Goal: Task Accomplishment & Management: Manage account settings

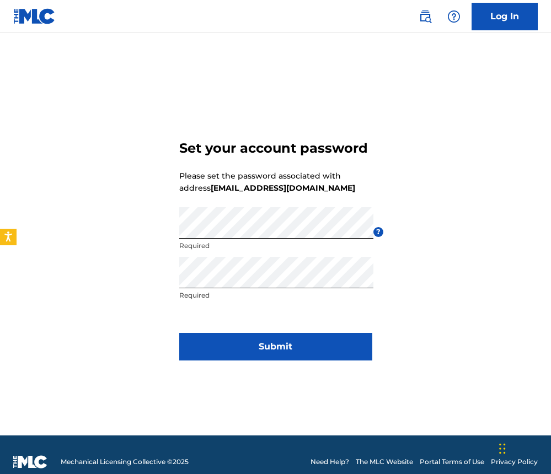
click at [312, 339] on button "Submit" at bounding box center [275, 347] width 193 height 28
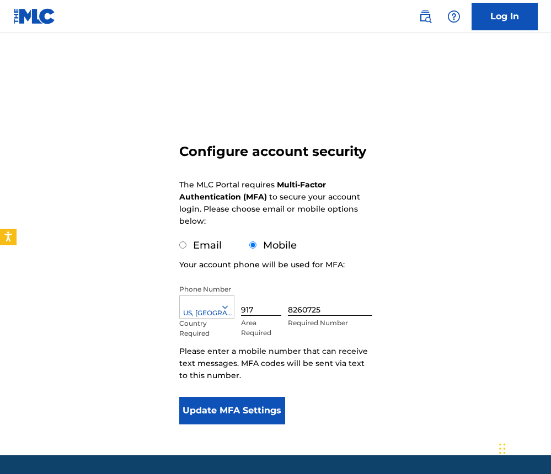
click at [248, 409] on button "Update MFA Settings" at bounding box center [232, 411] width 106 height 28
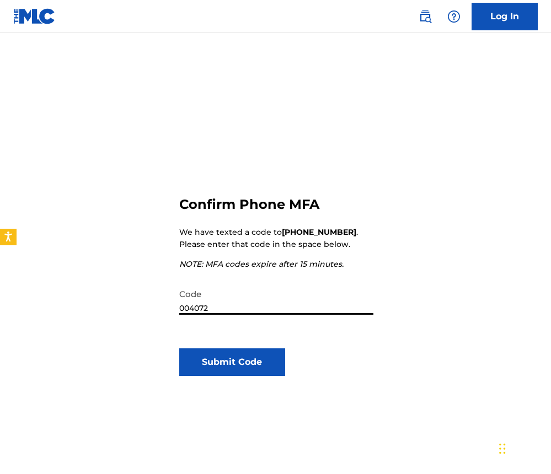
type input "004072"
click at [248, 347] on div "Confirm Phone MFA We have texted a code to [PHONE_NUMBER] . Please enter that c…" at bounding box center [275, 330] width 193 height 375
click at [249, 355] on button "Submit Code" at bounding box center [232, 362] width 106 height 28
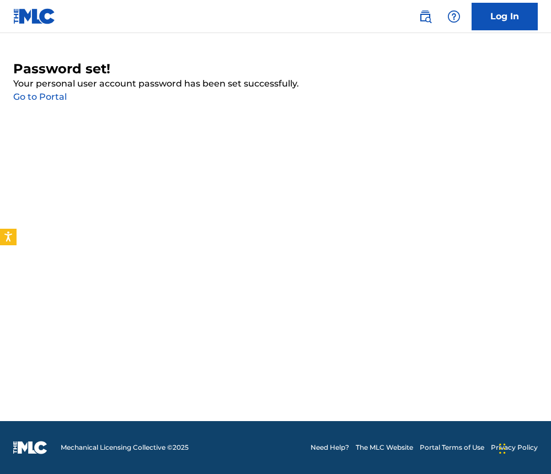
click at [54, 96] on link "Go to Portal" at bounding box center [39, 97] width 53 height 10
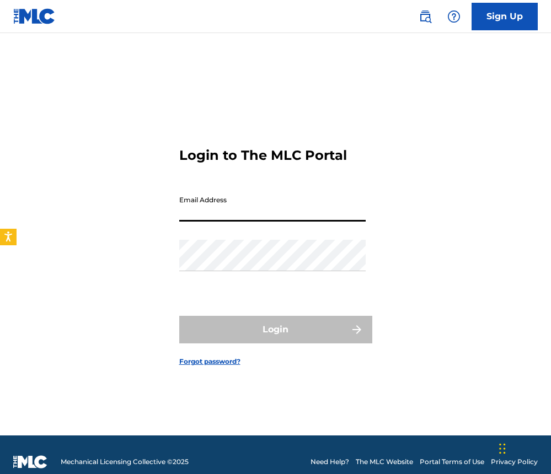
type input "[EMAIL_ADDRESS][DOMAIN_NAME]"
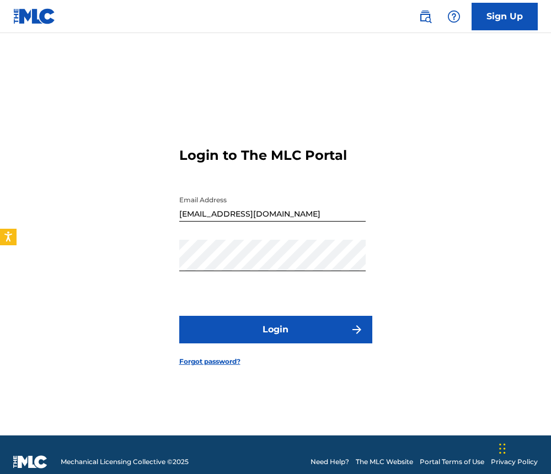
click at [251, 326] on button "Login" at bounding box center [275, 330] width 193 height 28
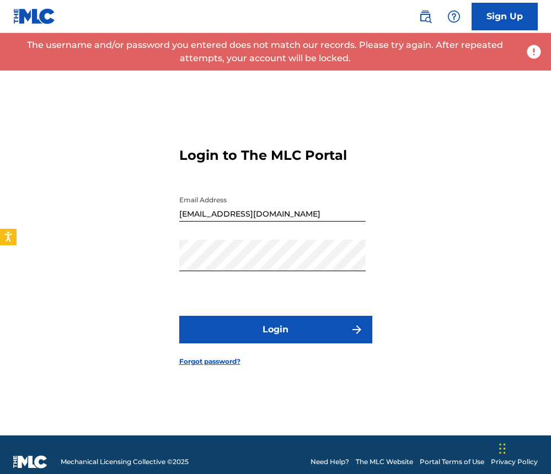
click at [251, 326] on button "Login" at bounding box center [275, 330] width 193 height 28
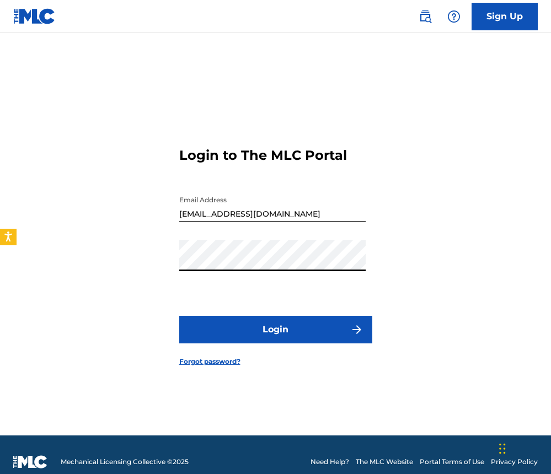
click at [138, 271] on div "Login to The MLC Portal Email Address [EMAIL_ADDRESS][DOMAIN_NAME] Password Log…" at bounding box center [275, 248] width 551 height 375
click at [158, 257] on div "Login to The MLC Portal Email Address [EMAIL_ADDRESS][DOMAIN_NAME] Password Log…" at bounding box center [275, 248] width 551 height 375
click at [213, 317] on button "Login" at bounding box center [275, 330] width 193 height 28
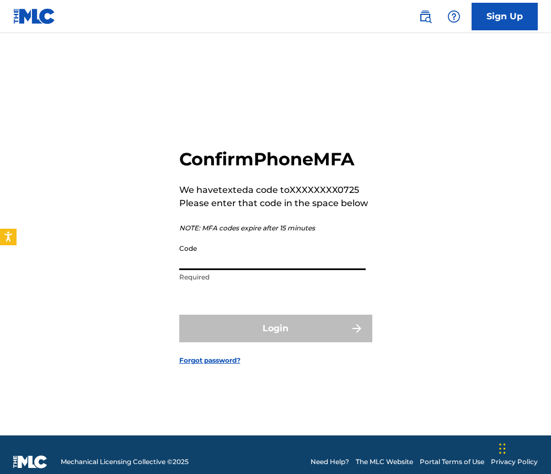
click at [206, 265] on input "Code" at bounding box center [272, 254] width 186 height 31
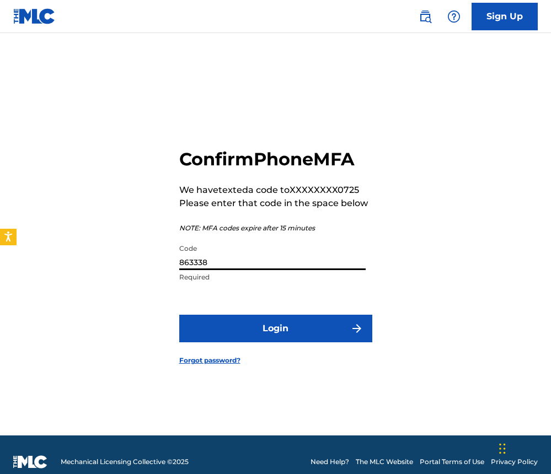
type input "863338"
click at [230, 332] on button "Login" at bounding box center [275, 329] width 193 height 28
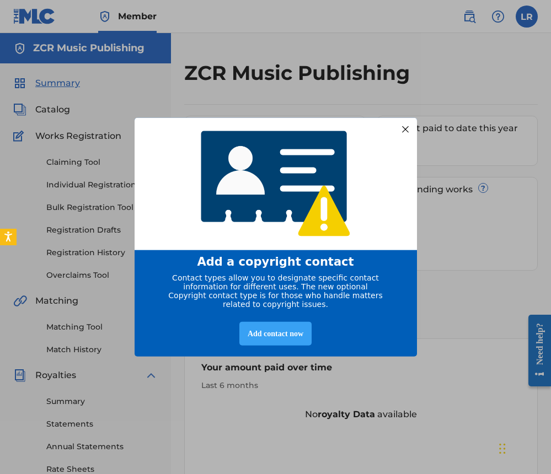
click at [266, 341] on div "Add contact now" at bounding box center [275, 333] width 72 height 24
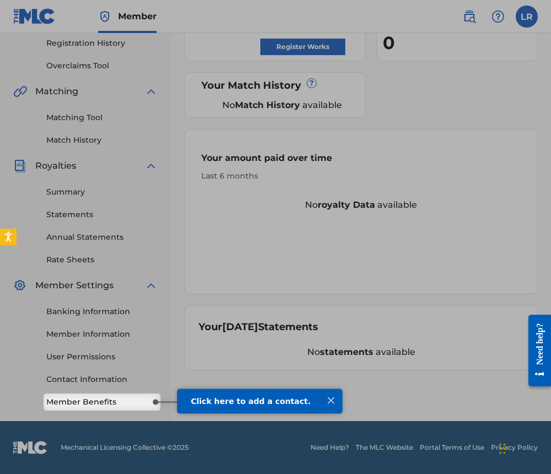
click at [226, 407] on div "Click here to add a contact." at bounding box center [259, 400] width 165 height 25
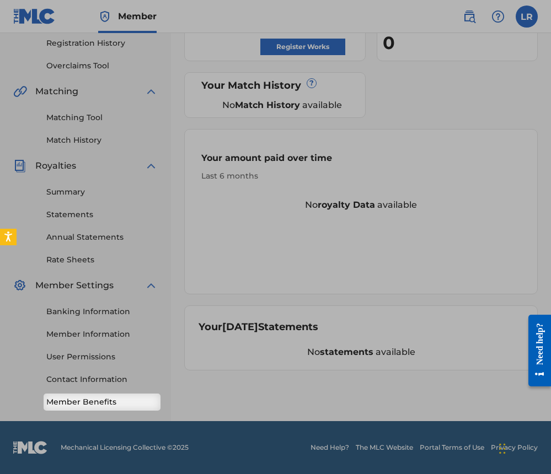
click at [125, 406] on link "Member Benefits" at bounding box center [101, 402] width 111 height 12
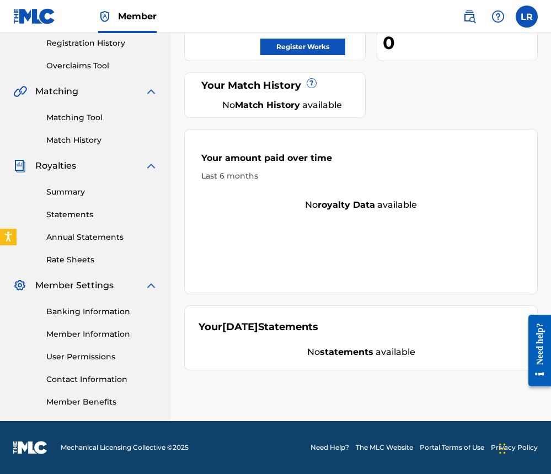
click at [441, 97] on div "Your amount paid last distribution $0 Amount paid to date this year $0 Your reg…" at bounding box center [360, 133] width 353 height 476
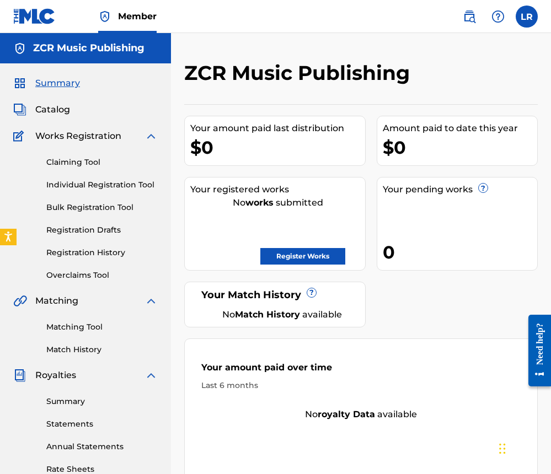
click at [529, 17] on label at bounding box center [527, 17] width 22 height 22
click at [527, 17] on input "LR [PERSON_NAME] [EMAIL_ADDRESS][DOMAIN_NAME] Notification Preferences Profile …" at bounding box center [527, 17] width 0 height 0
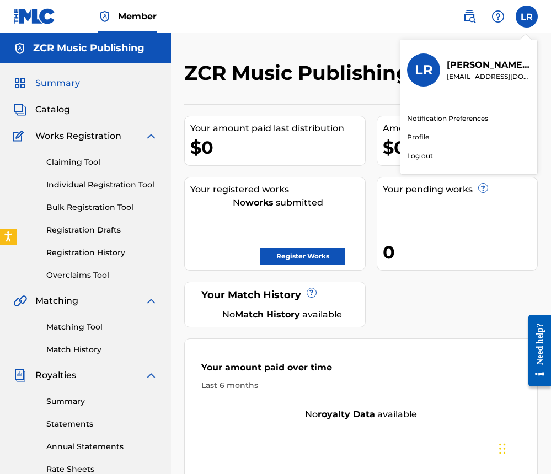
click at [482, 116] on link "Notification Preferences" at bounding box center [447, 119] width 81 height 10
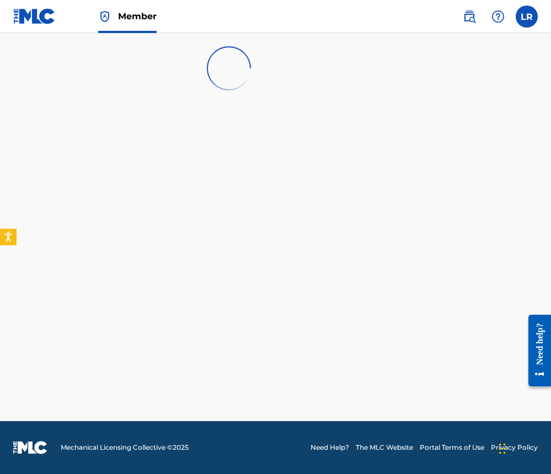
click at [531, 15] on label at bounding box center [527, 17] width 22 height 22
click at [527, 17] on input "LR [PERSON_NAME] [EMAIL_ADDRESS][DOMAIN_NAME] Notification Preferences Profile …" at bounding box center [527, 17] width 0 height 0
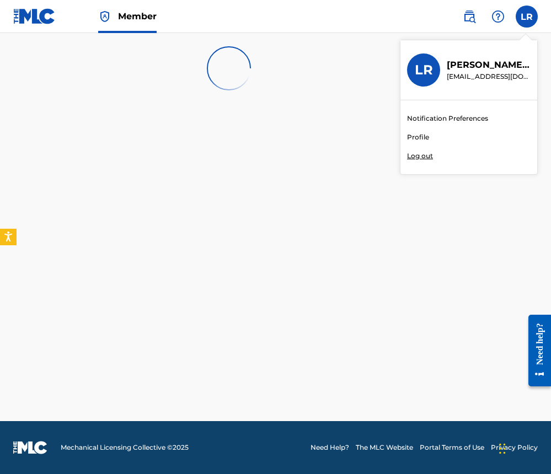
click at [463, 119] on link "Notification Preferences" at bounding box center [447, 119] width 81 height 10
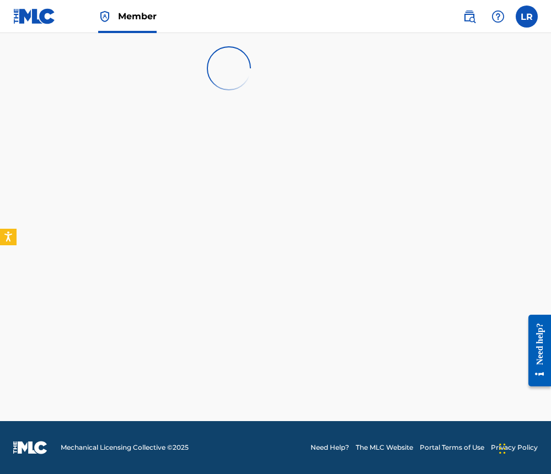
click at [500, 14] on img at bounding box center [497, 16] width 13 height 13
click at [531, 15] on label at bounding box center [527, 17] width 22 height 22
click at [527, 17] on input "LR [PERSON_NAME] [EMAIL_ADDRESS][DOMAIN_NAME] Notification Preferences Profile …" at bounding box center [527, 17] width 0 height 0
click at [340, 152] on main at bounding box center [275, 227] width 551 height 388
click at [115, 8] on link "Member" at bounding box center [127, 16] width 58 height 33
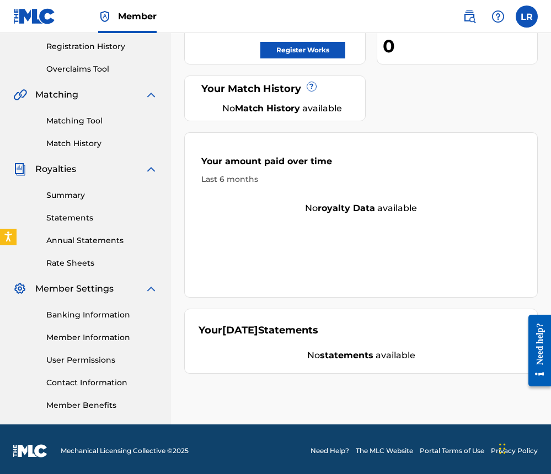
scroll to position [211, 0]
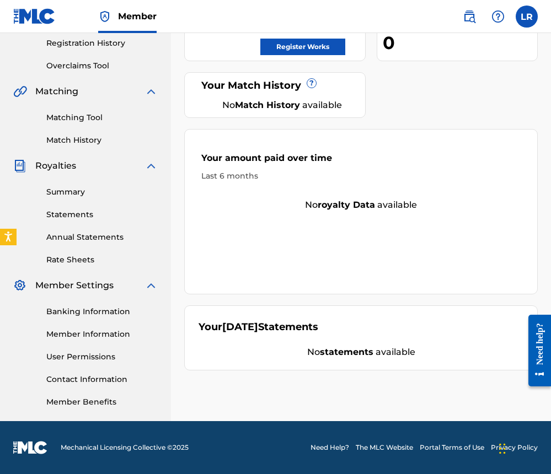
click at [102, 312] on link "Banking Information" at bounding box center [101, 312] width 111 height 12
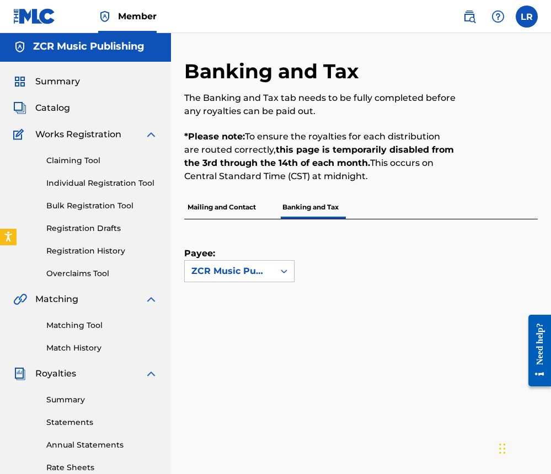
scroll to position [-1, 0]
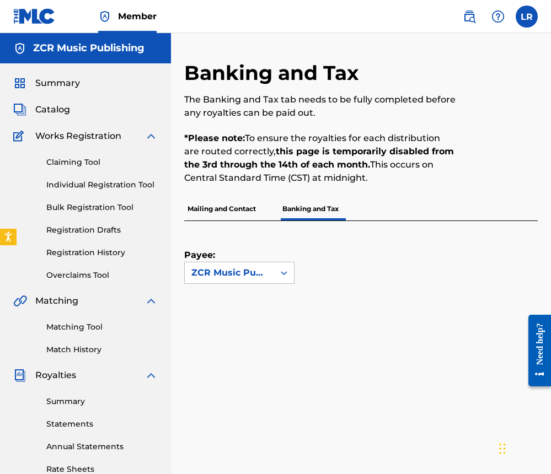
click at [251, 206] on p "Mailing and Contact" at bounding box center [221, 208] width 75 height 23
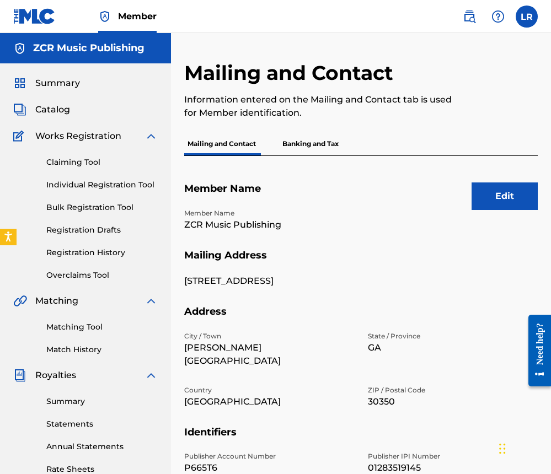
click at [345, 218] on p "ZCR Music Publishing" at bounding box center [269, 224] width 170 height 13
click at [495, 196] on button "Edit" at bounding box center [504, 197] width 66 height 28
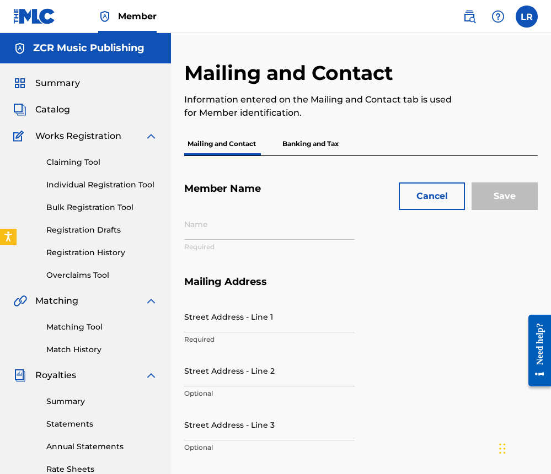
type input "ZCR Music Publishing"
type input "[STREET_ADDRESS]"
type input "[PERSON_NAME][GEOGRAPHIC_DATA]"
type input "30350"
type input "P665T6"
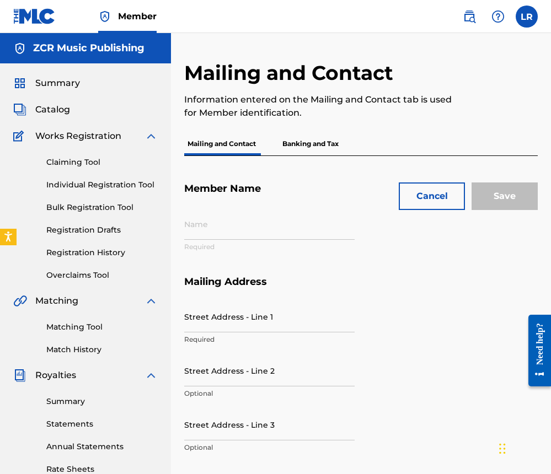
type input "01283519145"
type input "917"
type input "8260725"
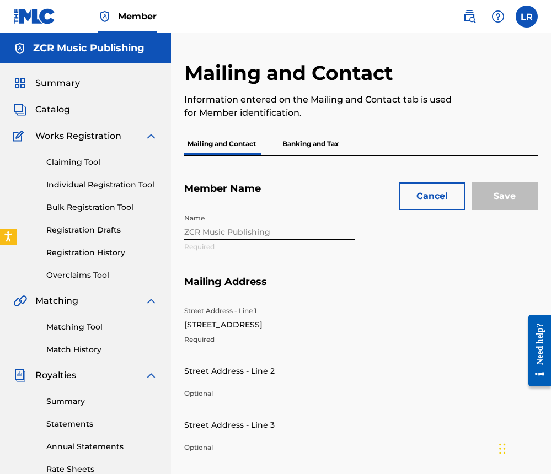
click at [350, 232] on div "Name ZCR Music Publishing Required" at bounding box center [360, 241] width 353 height 67
click at [276, 228] on div "Name ZCR Music Publishing Required" at bounding box center [360, 241] width 353 height 67
click at [243, 226] on div "Name ZCR Music Publishing Required" at bounding box center [360, 241] width 353 height 67
click at [308, 262] on div "Name ZCR Music Publishing Required" at bounding box center [360, 241] width 353 height 67
click at [451, 201] on button "Cancel" at bounding box center [432, 197] width 66 height 28
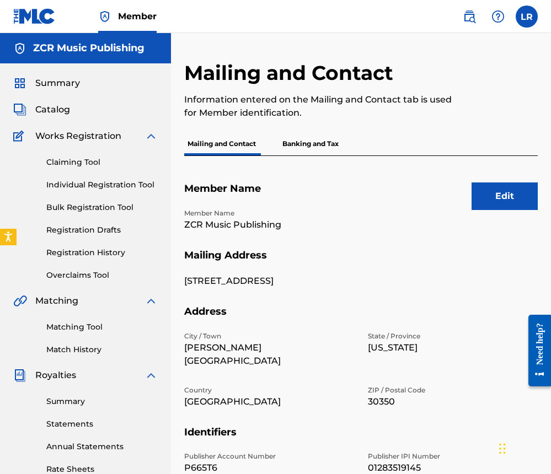
click at [361, 249] on h5 "Mailing Address" at bounding box center [360, 262] width 353 height 26
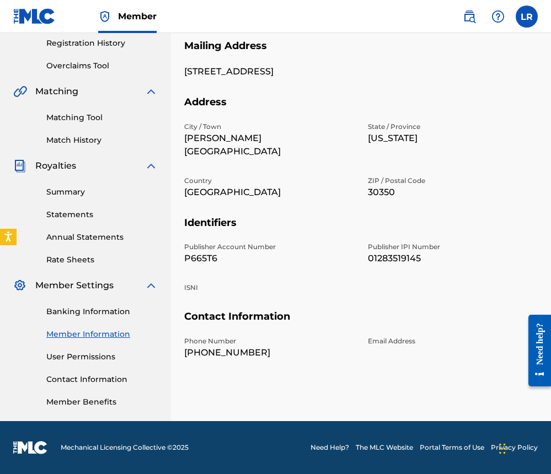
scroll to position [210, 0]
click at [105, 313] on link "Banking Information" at bounding box center [101, 312] width 111 height 12
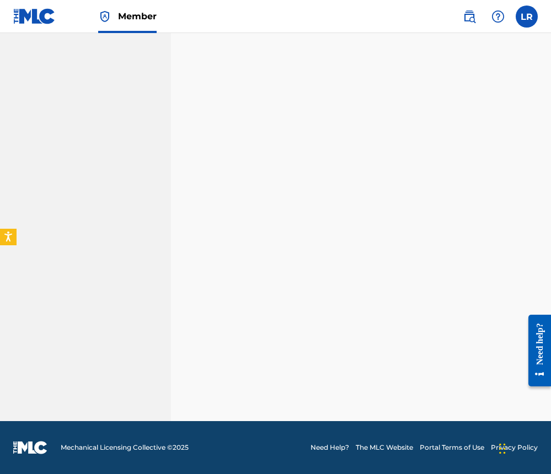
scroll to position [344, 0]
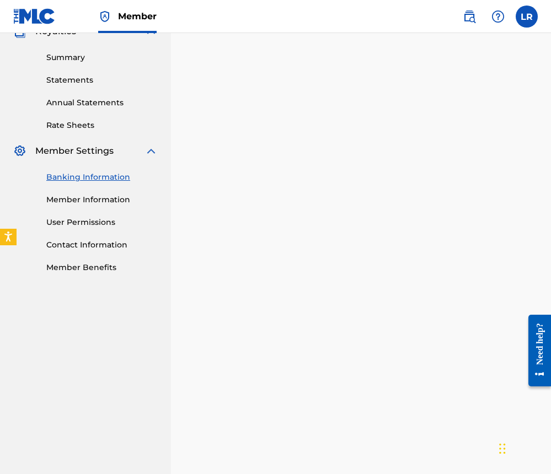
drag, startPoint x: 550, startPoint y: 187, endPoint x: 551, endPoint y: 180, distance: 6.7
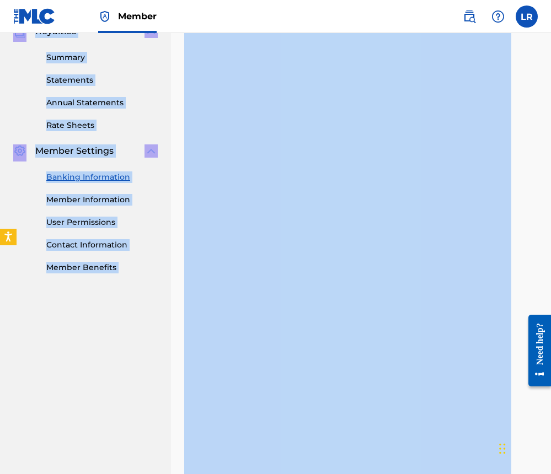
click at [546, 190] on div "Banking and Tax The Banking and Tax tab needs to be fully completed before any …" at bounding box center [361, 280] width 380 height 1126
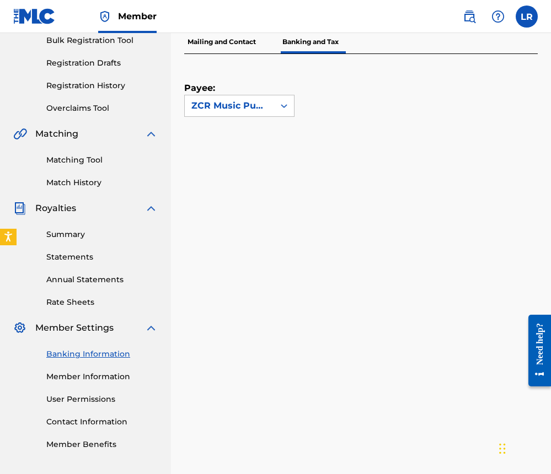
scroll to position [114, 0]
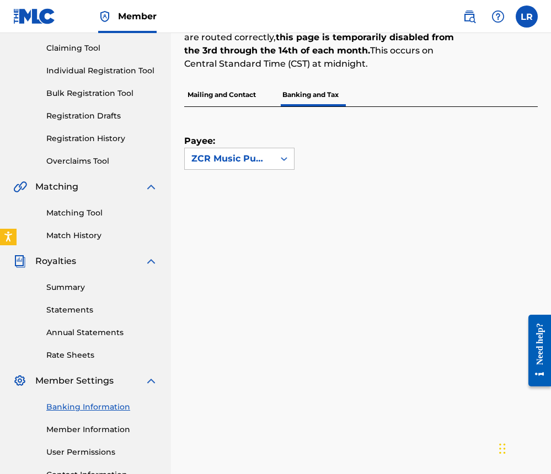
click at [239, 79] on div "Banking and Tax The Banking and Tax tab needs to be fully completed before any …" at bounding box center [320, 15] width 272 height 137
click at [85, 283] on link "Summary" at bounding box center [101, 288] width 111 height 12
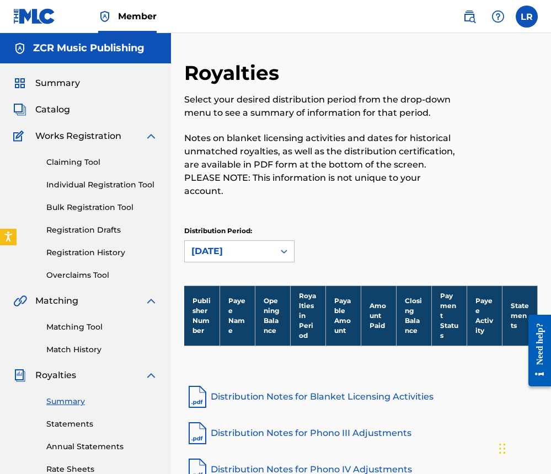
click at [251, 207] on div "Royalties Select your desired distribution period from the drop-down menu to se…" at bounding box center [320, 136] width 272 height 150
